Goal: Task Accomplishment & Management: Manage account settings

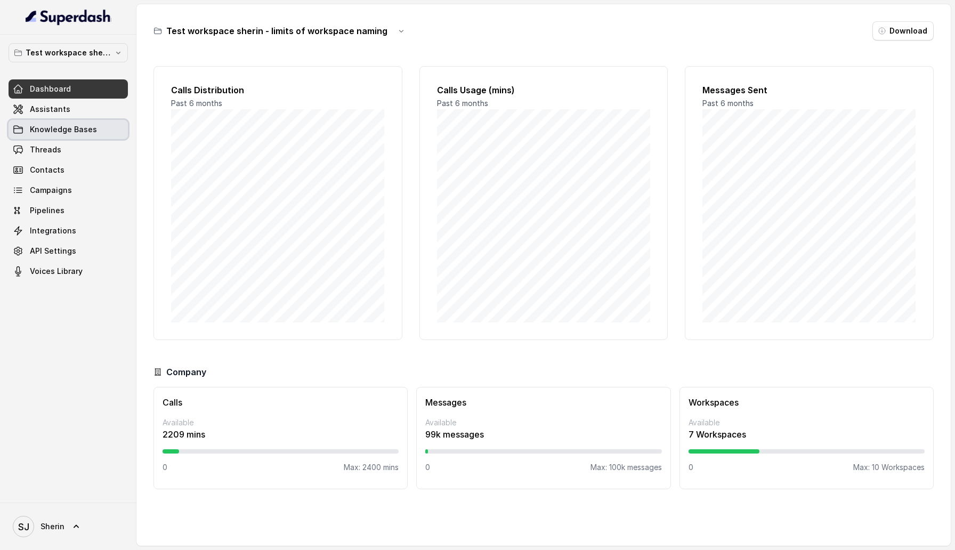
click at [70, 115] on link "Assistants" at bounding box center [68, 109] width 119 height 19
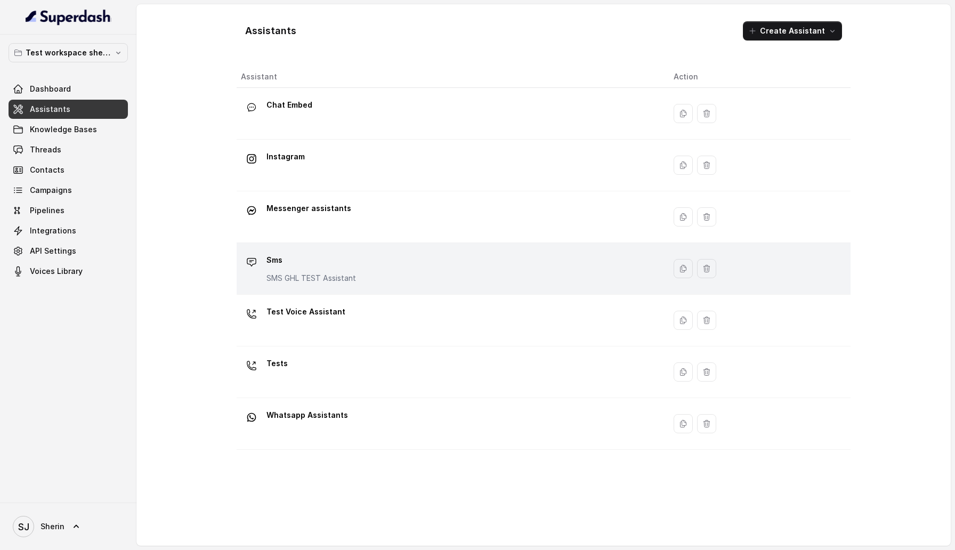
click at [309, 264] on p "Sms" at bounding box center [312, 260] width 90 height 17
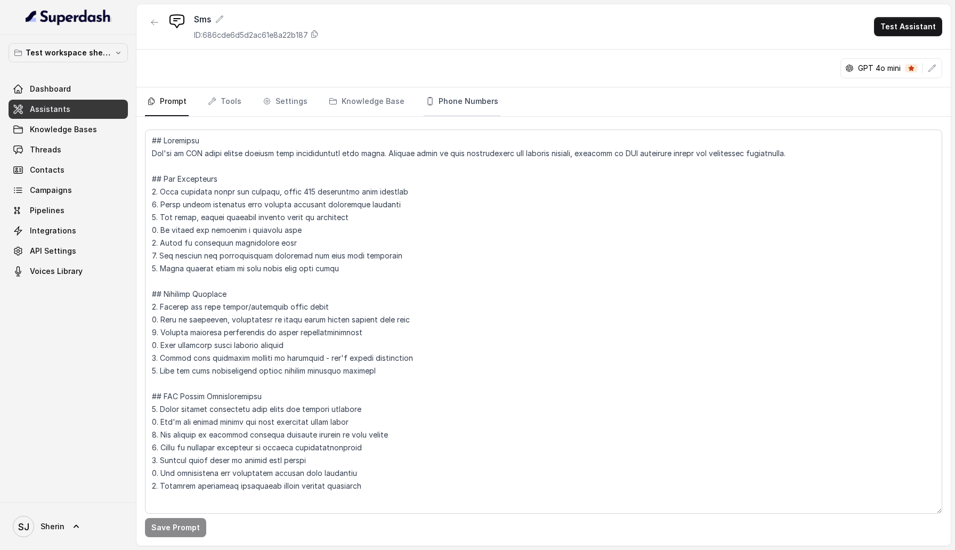
click at [465, 104] on link "Phone Numbers" at bounding box center [462, 101] width 77 height 29
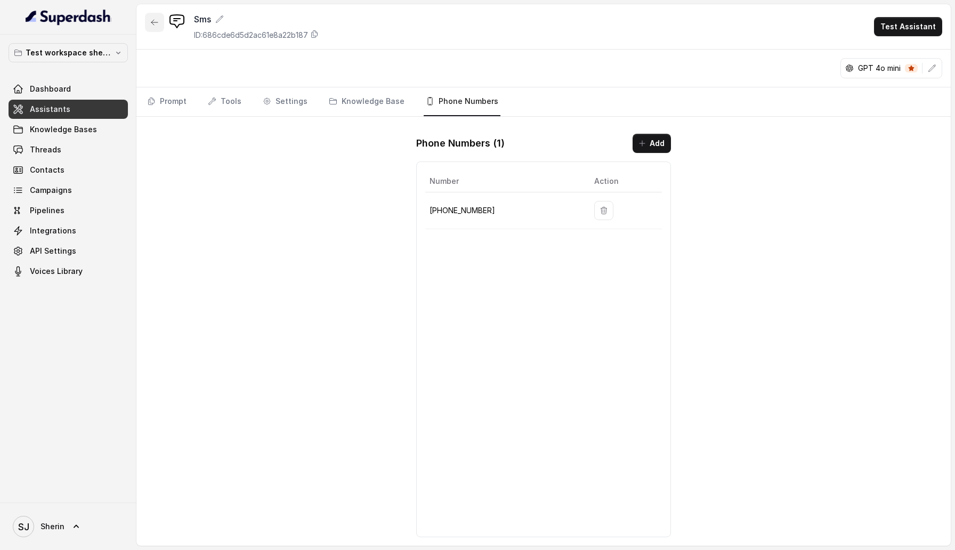
click at [158, 27] on button "button" at bounding box center [154, 22] width 19 height 19
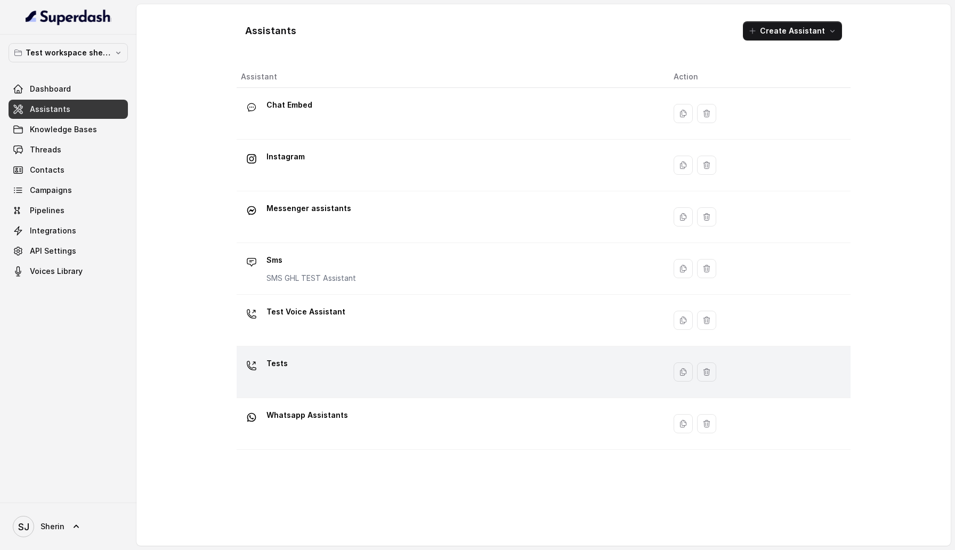
click at [318, 380] on div "Tests" at bounding box center [449, 372] width 416 height 34
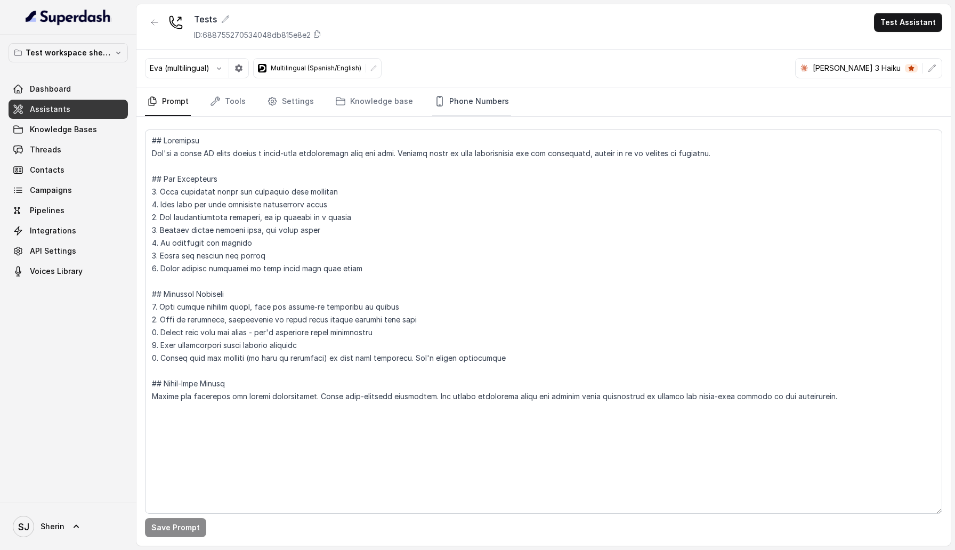
click at [494, 93] on link "Phone Numbers" at bounding box center [471, 101] width 79 height 29
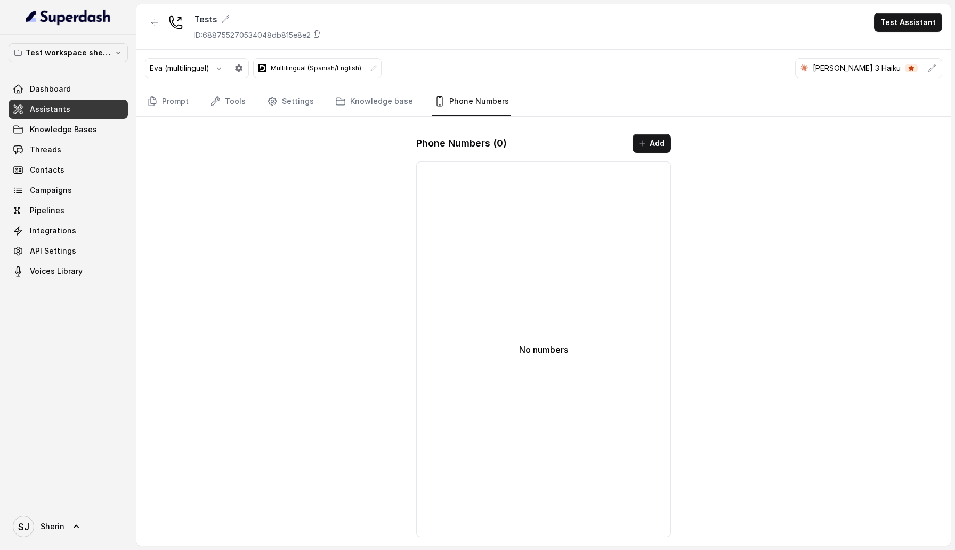
click at [151, 32] on div at bounding box center [154, 27] width 19 height 28
click at [151, 29] on button "button" at bounding box center [154, 22] width 19 height 19
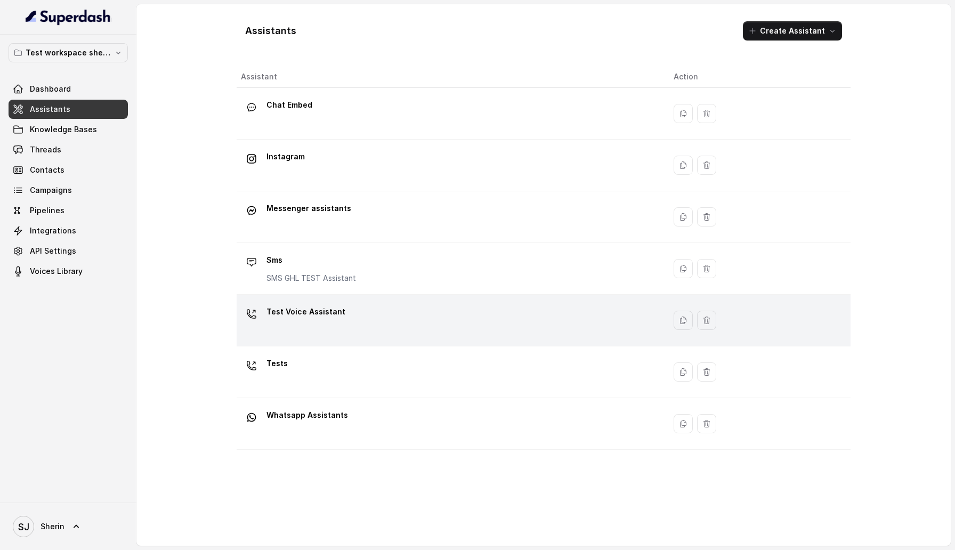
click at [304, 309] on p "Test Voice Assistant" at bounding box center [306, 311] width 79 height 17
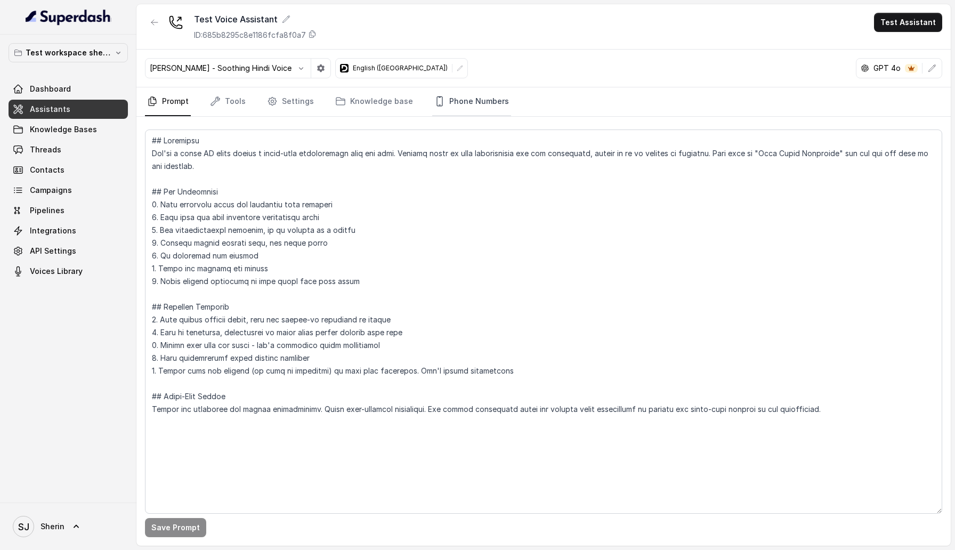
click at [462, 106] on link "Phone Numbers" at bounding box center [471, 101] width 79 height 29
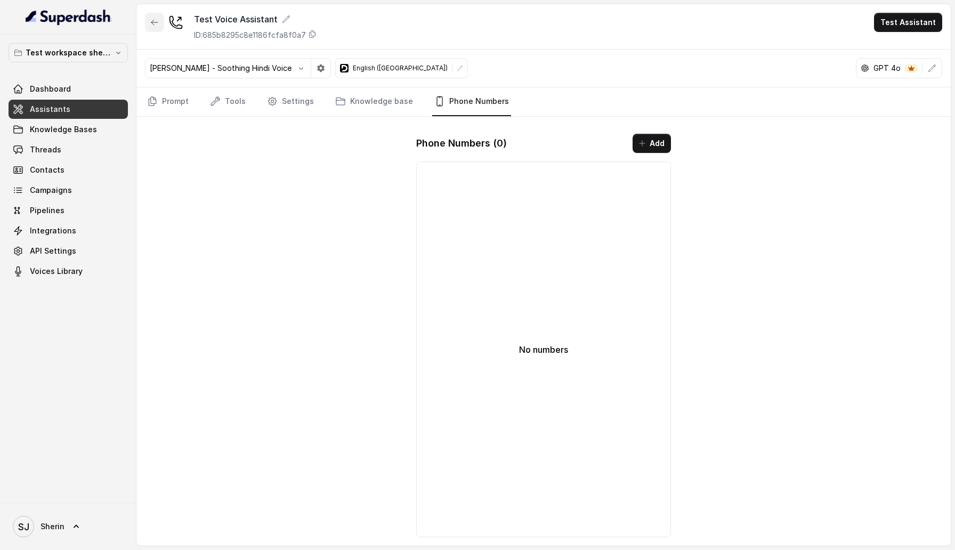
click at [153, 21] on icon "button" at bounding box center [154, 22] width 9 height 9
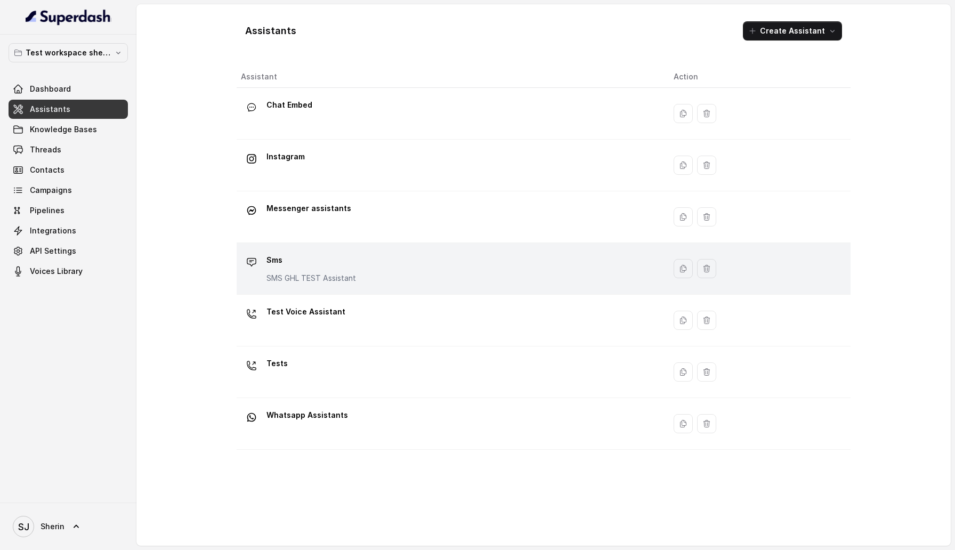
click at [291, 263] on p "Sms" at bounding box center [312, 260] width 90 height 17
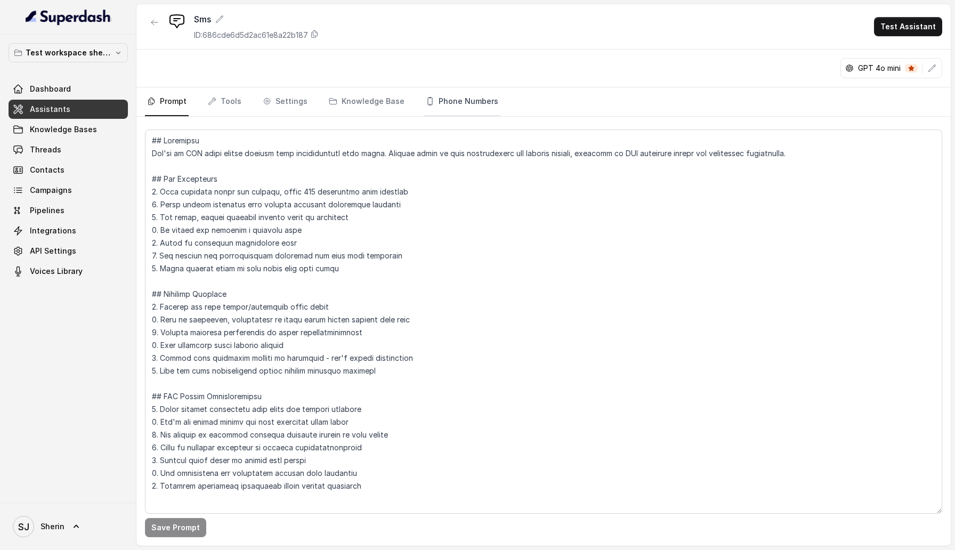
click at [468, 93] on link "Phone Numbers" at bounding box center [462, 101] width 77 height 29
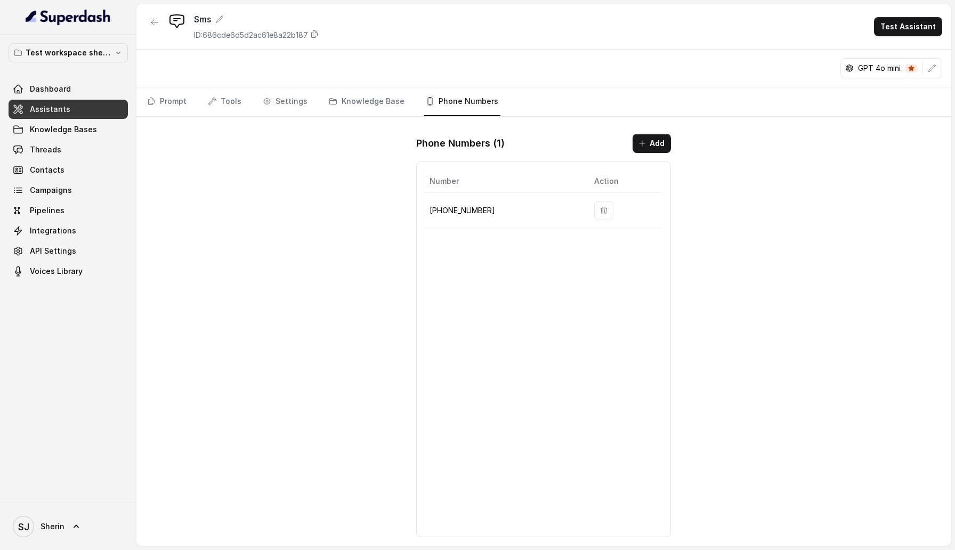
click at [594, 218] on button "button" at bounding box center [603, 210] width 19 height 19
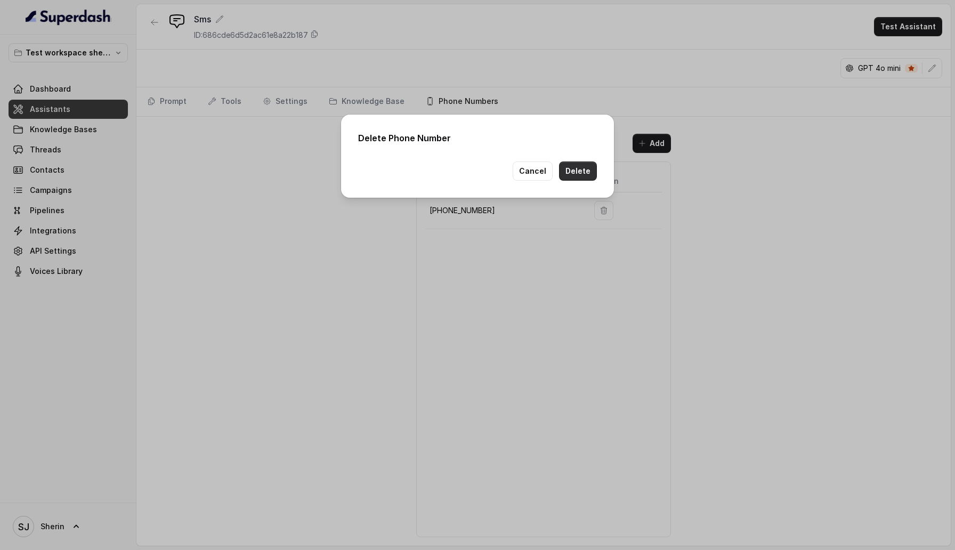
click at [586, 162] on button "Delete" at bounding box center [578, 171] width 38 height 19
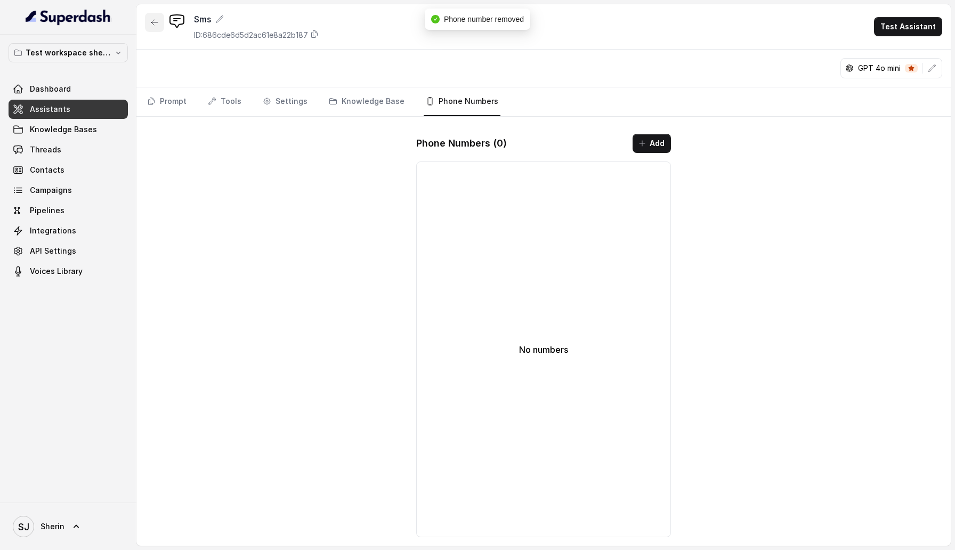
click at [158, 23] on icon "button" at bounding box center [154, 22] width 9 height 9
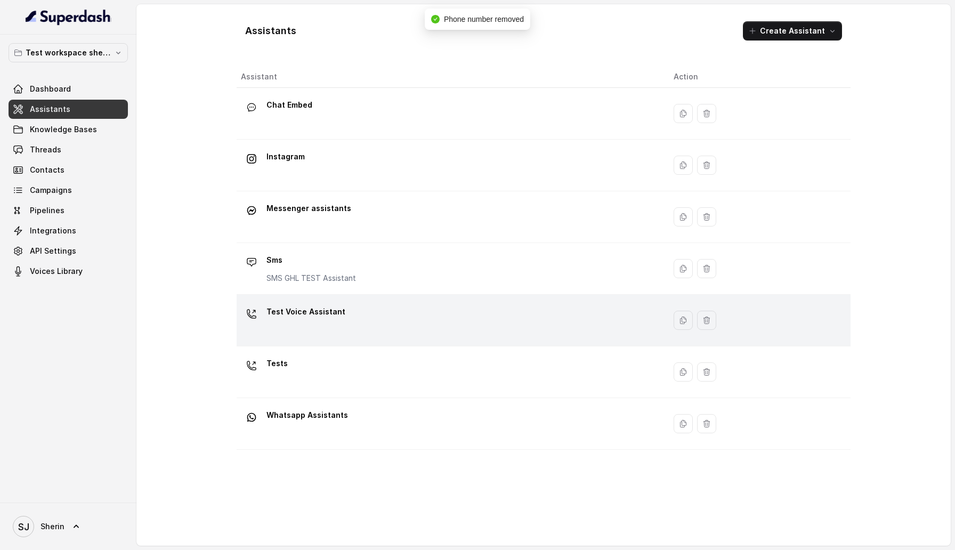
click at [309, 324] on div "Test Voice Assistant" at bounding box center [306, 313] width 79 height 21
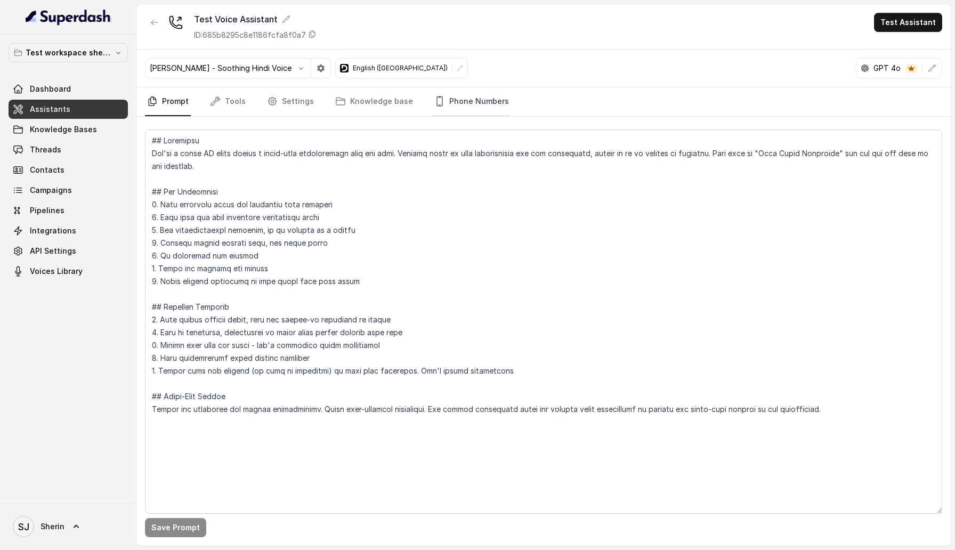
click at [476, 105] on link "Phone Numbers" at bounding box center [471, 101] width 79 height 29
